Goal: Use online tool/utility: Utilize a website feature to perform a specific function

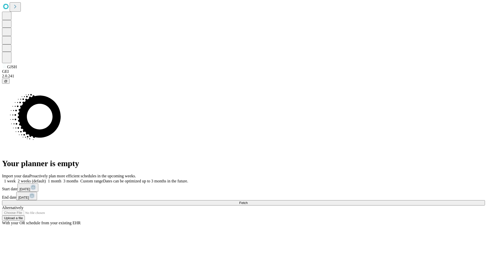
click at [248, 201] on span "Fetch" at bounding box center [243, 203] width 8 height 4
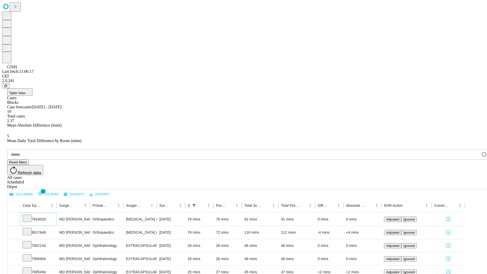
click at [30, 215] on icon at bounding box center [27, 217] width 5 height 5
